Goal: Task Accomplishment & Management: Manage account settings

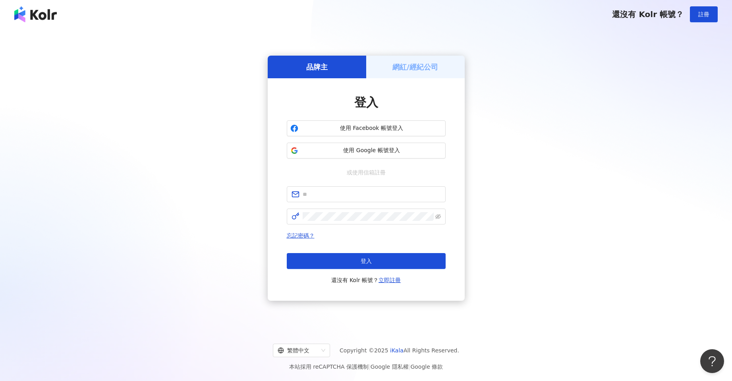
click at [401, 61] on div "網紅/經紀公司" at bounding box center [415, 67] width 99 height 23
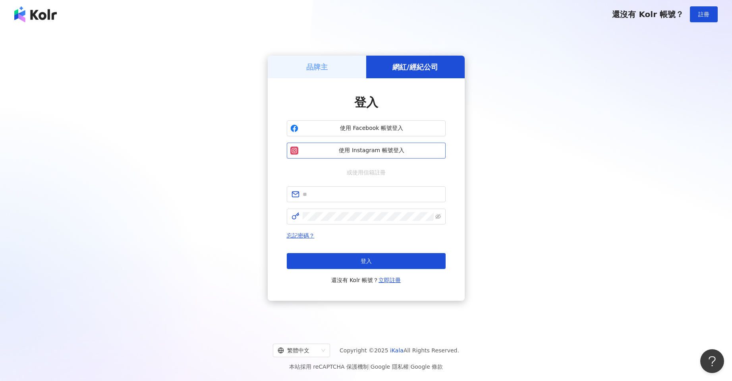
click at [379, 153] on span "使用 Instagram 帳號登入" at bounding box center [372, 151] width 141 height 8
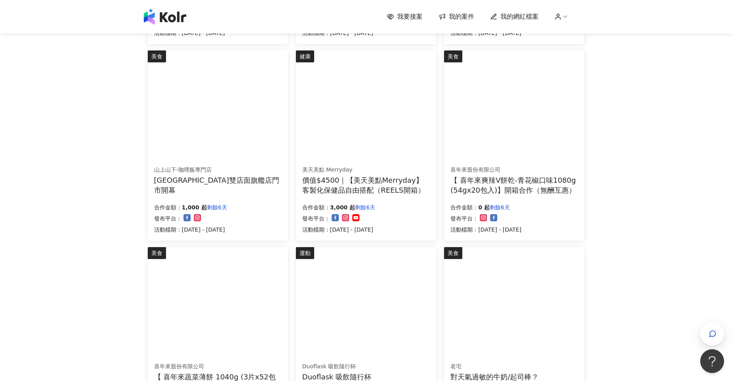
scroll to position [397, 0]
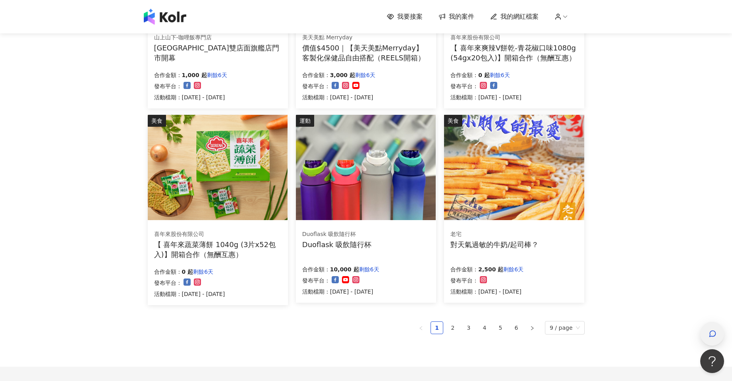
click at [707, 332] on div "button" at bounding box center [713, 334] width 24 height 24
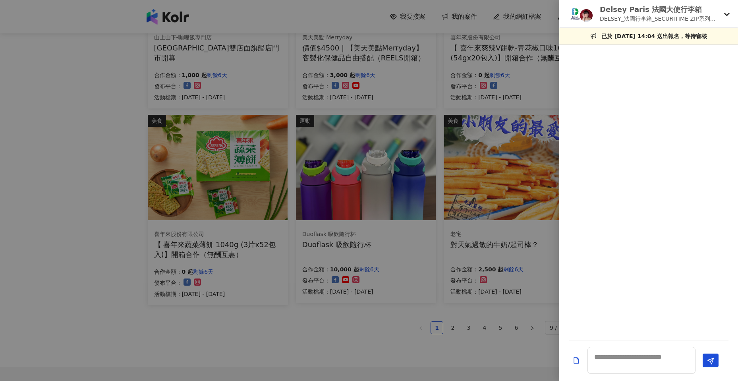
click at [711, 16] on p "DELSEY_法國行李箱_SECURITIME ZIP系列開箱素材募集" at bounding box center [660, 18] width 121 height 9
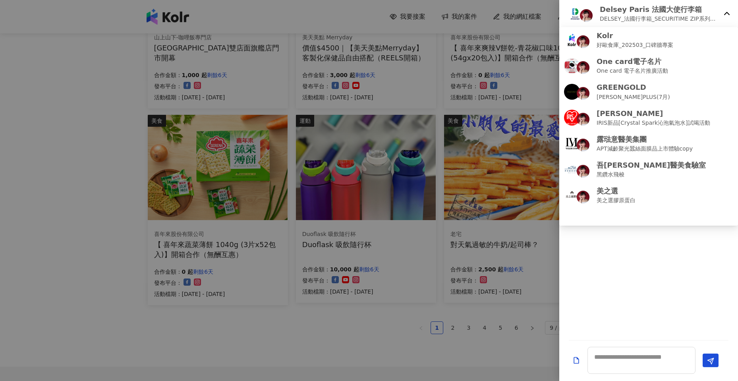
click at [722, 13] on div "Delsey Paris 法國大使行李箱 DELSEY_法國行李箱_SECURITIME ZIP系列開箱素材募集" at bounding box center [649, 14] width 179 height 28
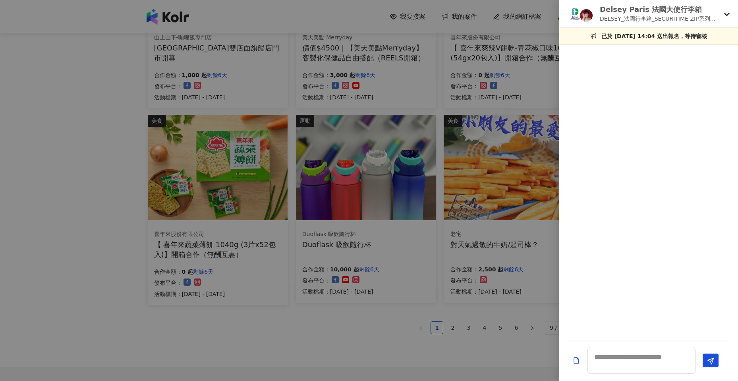
click at [722, 13] on div "Delsey Paris 法國大使行李箱 DELSEY_法國行李箱_SECURITIME ZIP系列開箱素材募集" at bounding box center [649, 14] width 179 height 28
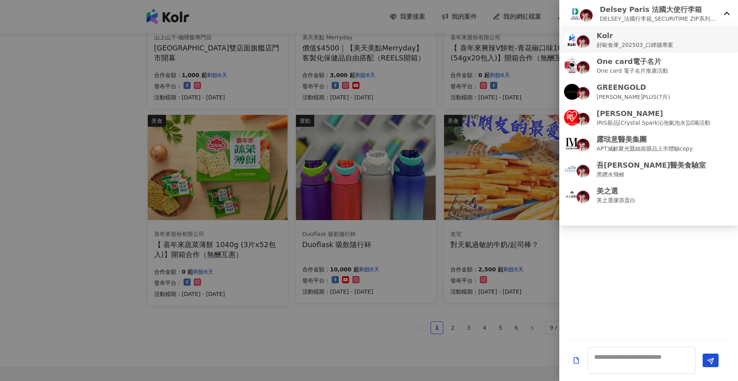
click at [698, 29] on li "Kolr 好歐食庫_202503_口碑牆專案" at bounding box center [649, 40] width 179 height 26
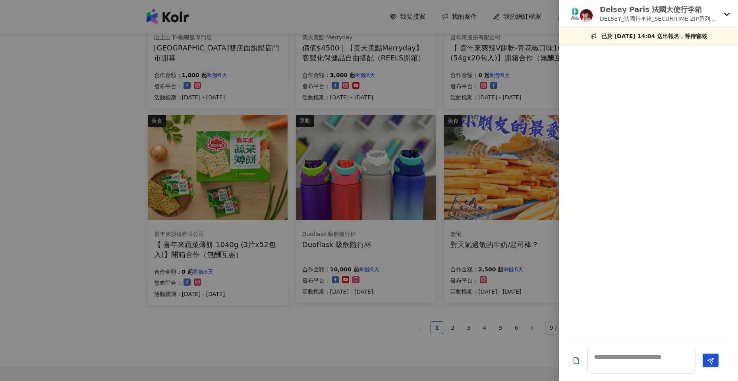
click at [709, 16] on p "DELSEY_法國行李箱_SECURITIME ZIP系列開箱素材募集" at bounding box center [660, 18] width 121 height 9
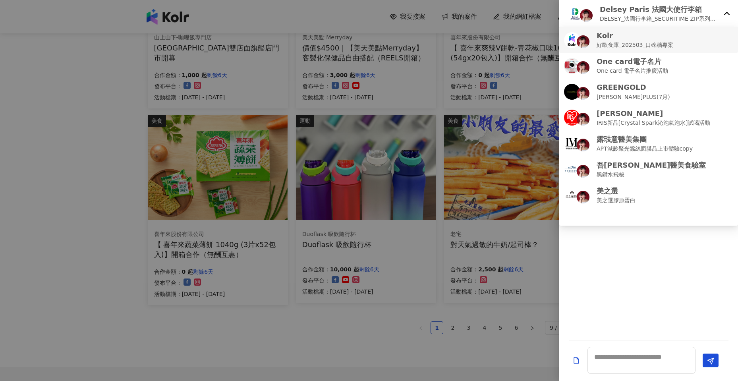
click at [688, 39] on div "Kolr 好歐食庫_202503_口碑牆專案" at bounding box center [648, 40] width 169 height 19
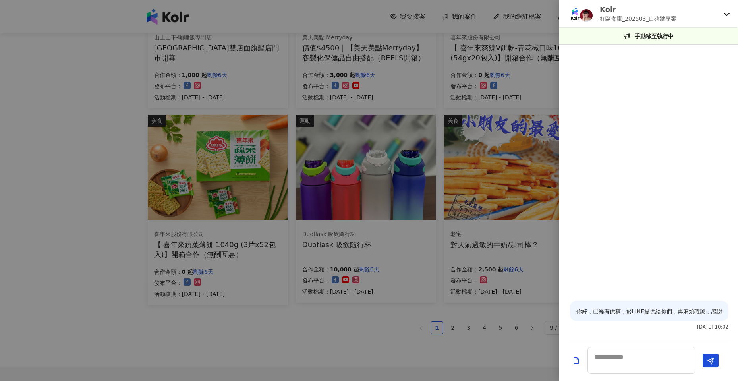
click at [724, 12] on icon at bounding box center [727, 14] width 6 height 6
click at [140, 112] on div at bounding box center [369, 190] width 738 height 381
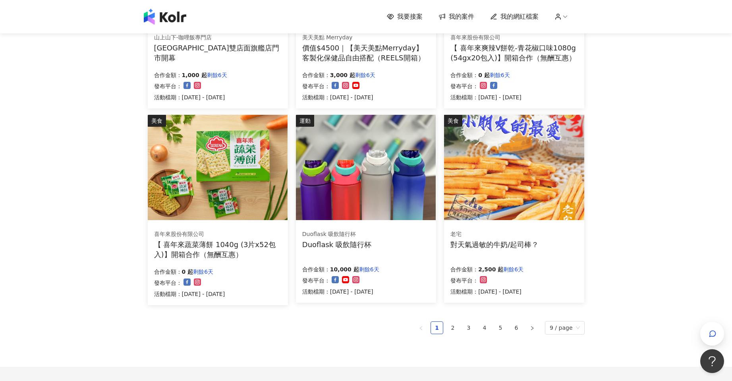
click at [478, 14] on div "我要接案 我的案件 我的網紅檔案" at bounding box center [486, 16] width 198 height 9
click at [470, 15] on span "我的案件" at bounding box center [461, 16] width 25 height 9
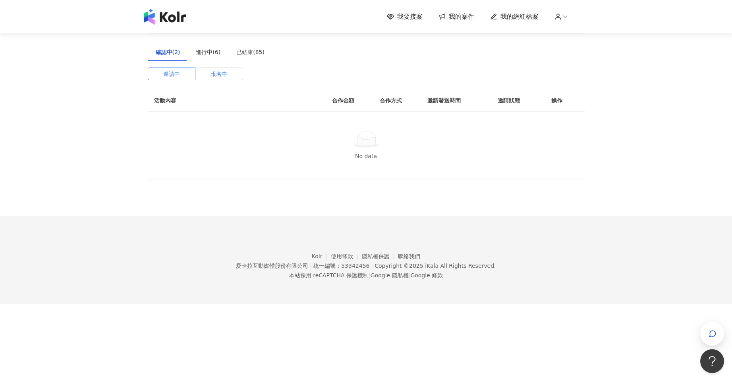
click at [208, 72] on label "報名中" at bounding box center [220, 74] width 48 height 13
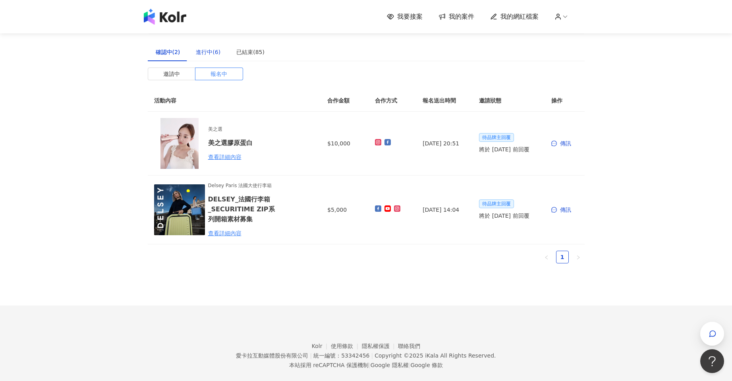
click at [212, 52] on div "進行中(6)" at bounding box center [208, 52] width 25 height 9
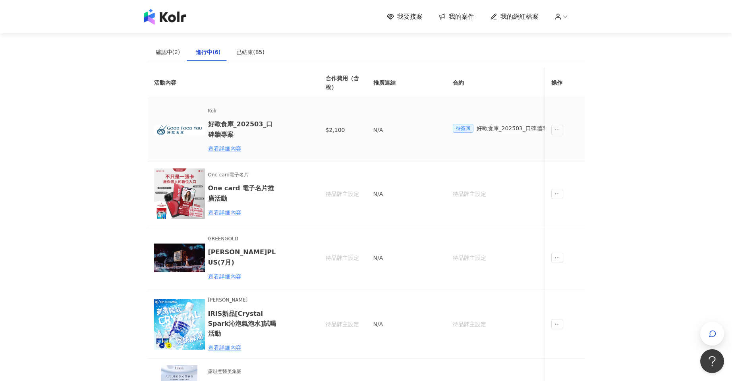
click at [496, 128] on div "好歐食庫_202503_口碑牆專案" at bounding box center [515, 128] width 77 height 9
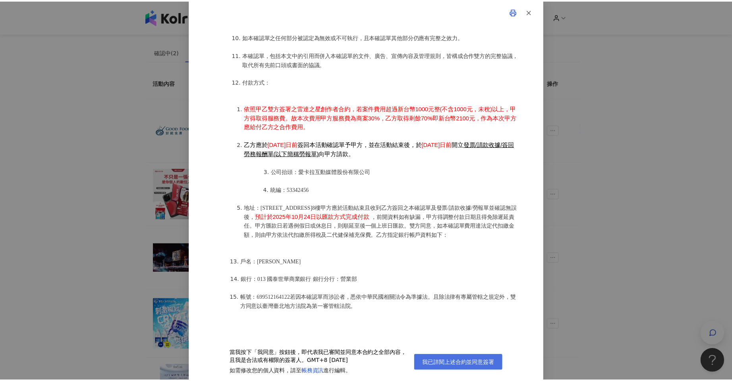
scroll to position [3, 0]
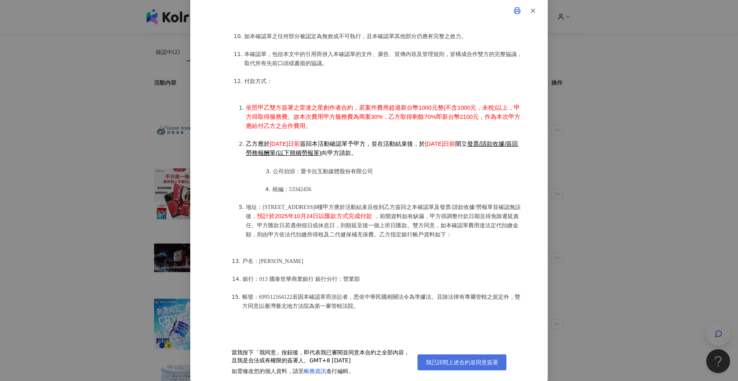
click at [457, 363] on span "我已詳閱上述合約並同意簽署" at bounding box center [462, 362] width 72 height 6
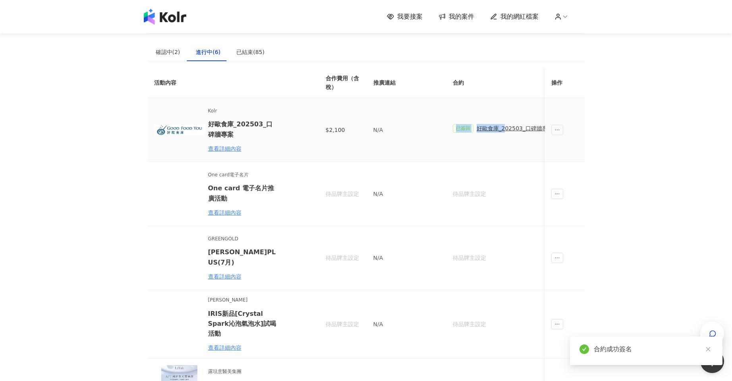
drag, startPoint x: 504, startPoint y: 149, endPoint x: 458, endPoint y: 153, distance: 45.9
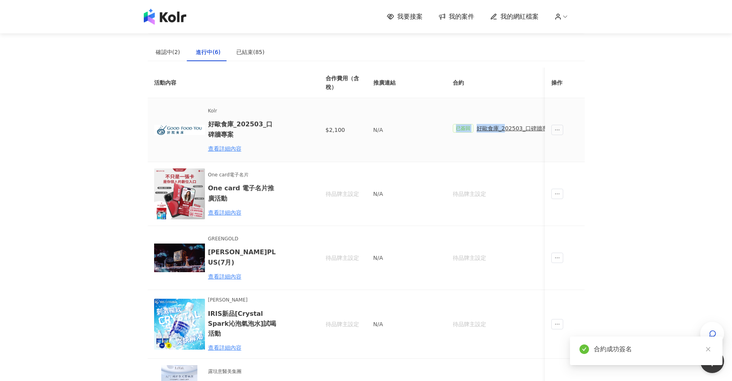
click at [458, 153] on td "已簽回 好歐食庫_202503_口碑牆專案" at bounding box center [503, 130] width 113 height 64
click at [495, 143] on td "已簽回 好歐食庫_202503_口碑牆專案" at bounding box center [503, 130] width 113 height 64
drag, startPoint x: 509, startPoint y: 122, endPoint x: 453, endPoint y: 122, distance: 55.6
click at [477, 117] on td "已簽回 好歐食庫_202503_口碑牆專案" at bounding box center [503, 130] width 113 height 64
click at [463, 122] on td "已簽回 好歐食庫_202503_口碑牆專案" at bounding box center [503, 130] width 113 height 64
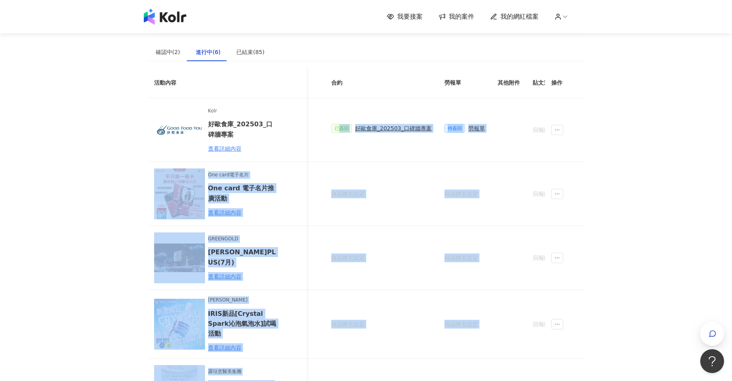
scroll to position [0, 296]
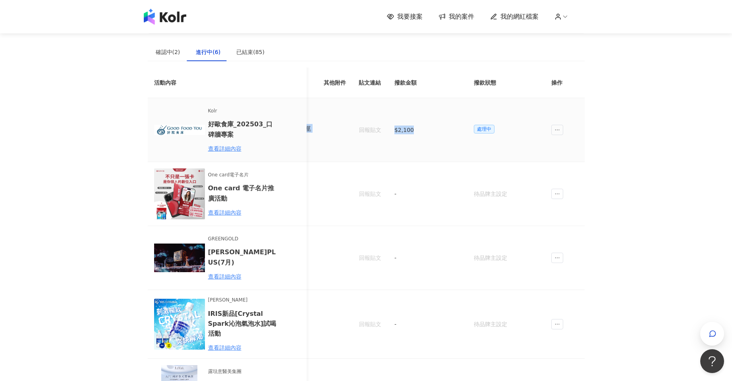
drag, startPoint x: 463, startPoint y: 122, endPoint x: 433, endPoint y: 139, distance: 34.5
click at [433, 139] on tr "Kolr 好歐食庫_202503_口碑牆專案 查看詳細內容 $2,100 N/A 已簽回 好歐食庫_202503_口碑牆專案 待簽回 勞報單 回報貼文 $2,…" at bounding box center [219, 130] width 735 height 64
click at [433, 139] on td "$2,100" at bounding box center [427, 130] width 79 height 64
click at [424, 138] on td "$2,100" at bounding box center [427, 130] width 79 height 64
click at [486, 130] on span "處理中" at bounding box center [484, 129] width 21 height 9
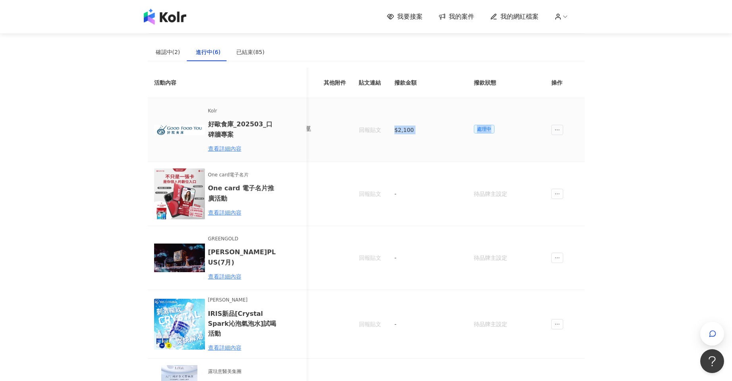
click at [370, 132] on tr "Kolr 好歐食庫_202503_口碑牆專案 查看詳細內容 $2,100 N/A 已簽回 好歐食庫_202503_口碑牆專案 待簽回 勞報單 回報貼文 $2,…" at bounding box center [219, 130] width 735 height 64
drag, startPoint x: 486, startPoint y: 130, endPoint x: 345, endPoint y: 134, distance: 141.5
click at [345, 134] on tr "Kolr 好歐食庫_202503_口碑牆專案 查看詳細內容 $2,100 N/A 已簽回 好歐食庫_202503_口碑牆專案 待簽回 勞報單 回報貼文 $2,…" at bounding box center [219, 130] width 735 height 64
drag, startPoint x: 355, startPoint y: 132, endPoint x: 339, endPoint y: 134, distance: 16.4
click at [339, 134] on tr "Kolr 好歐食庫_202503_口碑牆專案 查看詳細內容 $2,100 N/A 已簽回 好歐食庫_202503_口碑牆專案 待簽回 勞報單 回報貼文 $2,…" at bounding box center [219, 130] width 735 height 64
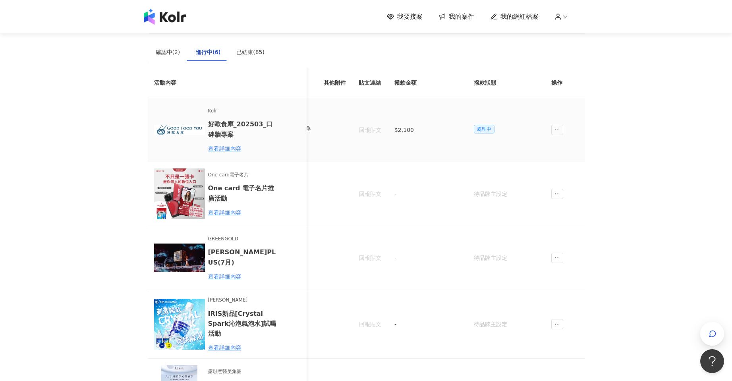
click at [564, 130] on td at bounding box center [565, 130] width 40 height 64
click at [560, 131] on icon "ellipsis" at bounding box center [558, 130] width 6 height 6
click at [479, 130] on span "處理中" at bounding box center [484, 129] width 21 height 9
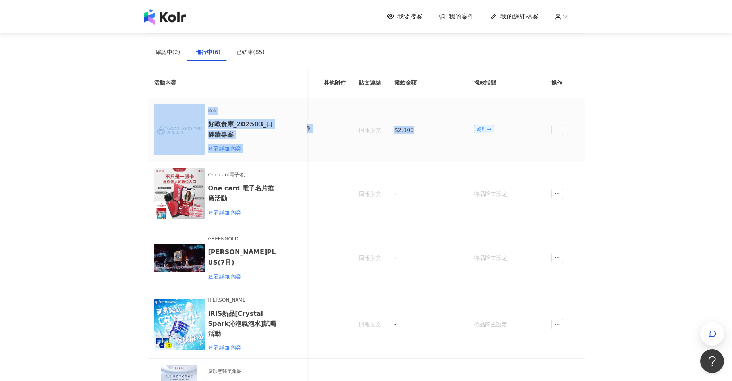
drag, startPoint x: 387, startPoint y: 130, endPoint x: 187, endPoint y: 139, distance: 200.5
click at [187, 139] on tr "Kolr 好歐食庫_202503_口碑牆專案 查看詳細內容 $2,100 N/A 已簽回 好歐食庫_202503_口碑牆專案 待簽回 勞報單 回報貼文 $2,…" at bounding box center [219, 130] width 735 height 64
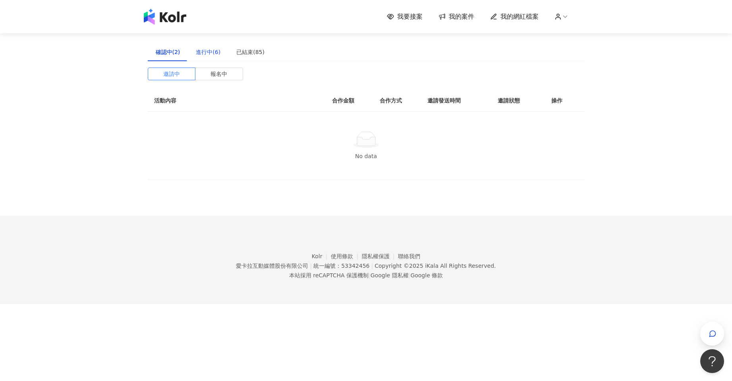
click at [209, 50] on div "進行中(6)" at bounding box center [208, 52] width 25 height 9
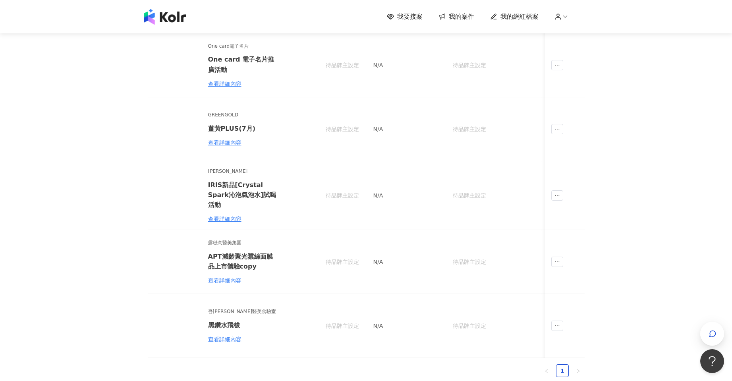
scroll to position [132, 0]
